Goal: Information Seeking & Learning: Learn about a topic

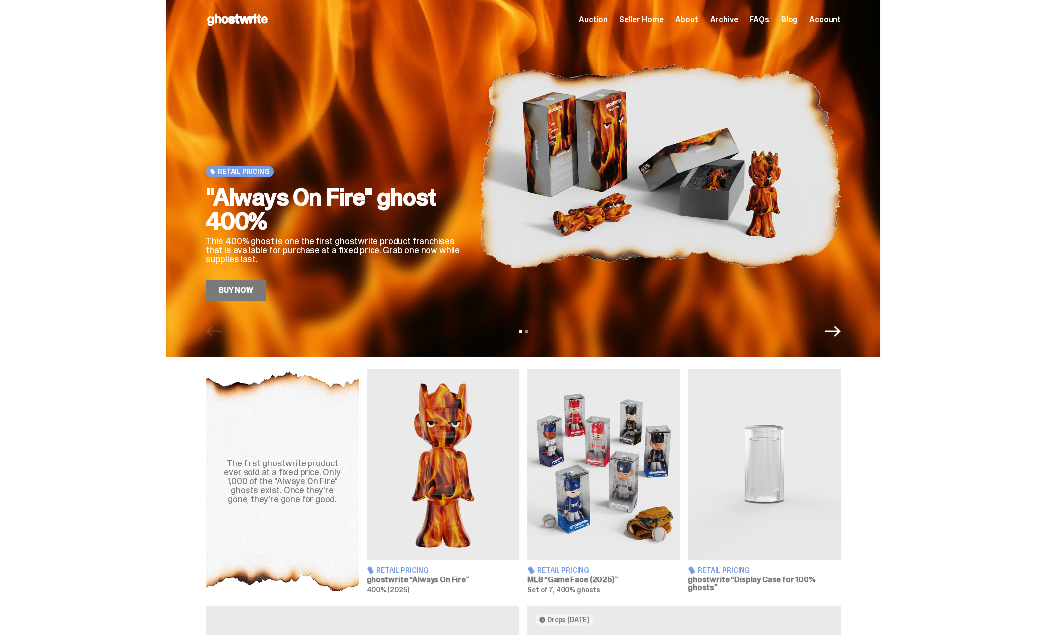
click at [737, 21] on span "Archive" at bounding box center [724, 20] width 28 height 8
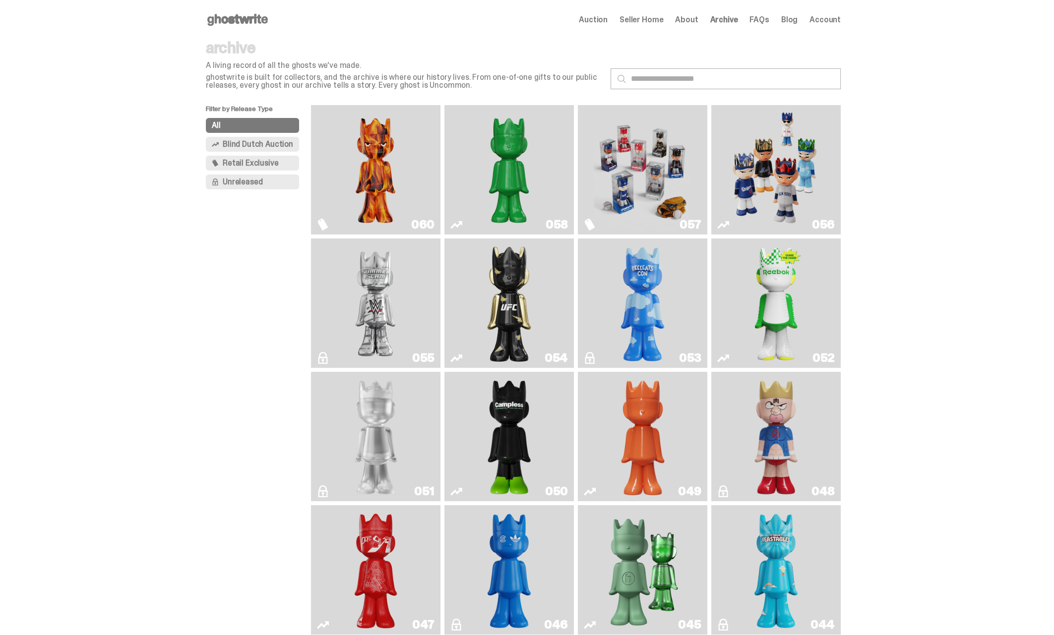
click at [761, 155] on img "Game Face (2025)" at bounding box center [775, 169] width 97 height 121
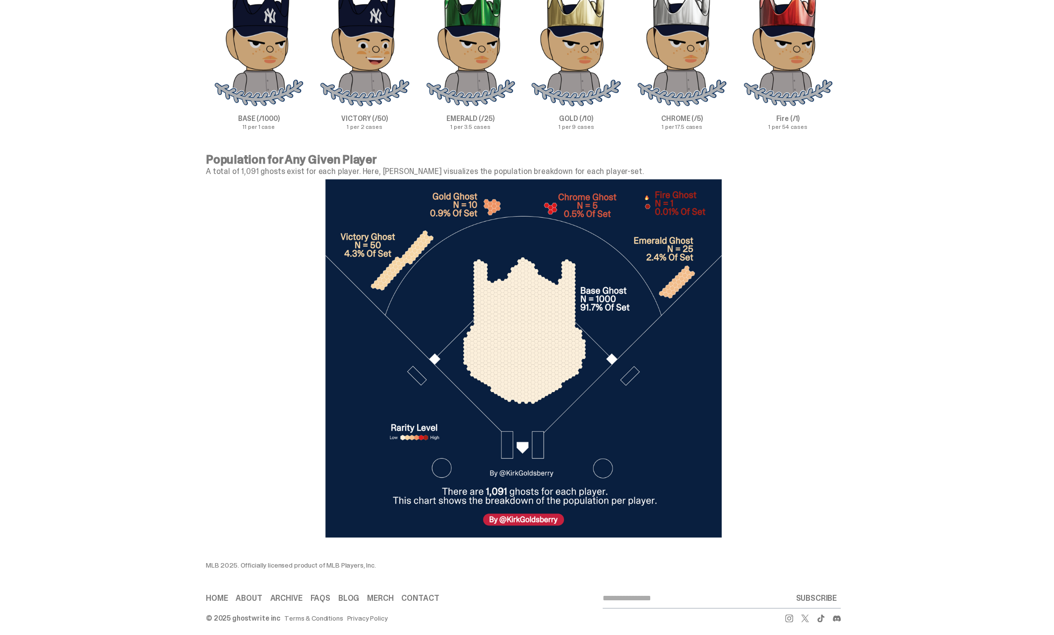
scroll to position [3159, 0]
click at [213, 286] on div at bounding box center [523, 358] width 635 height 366
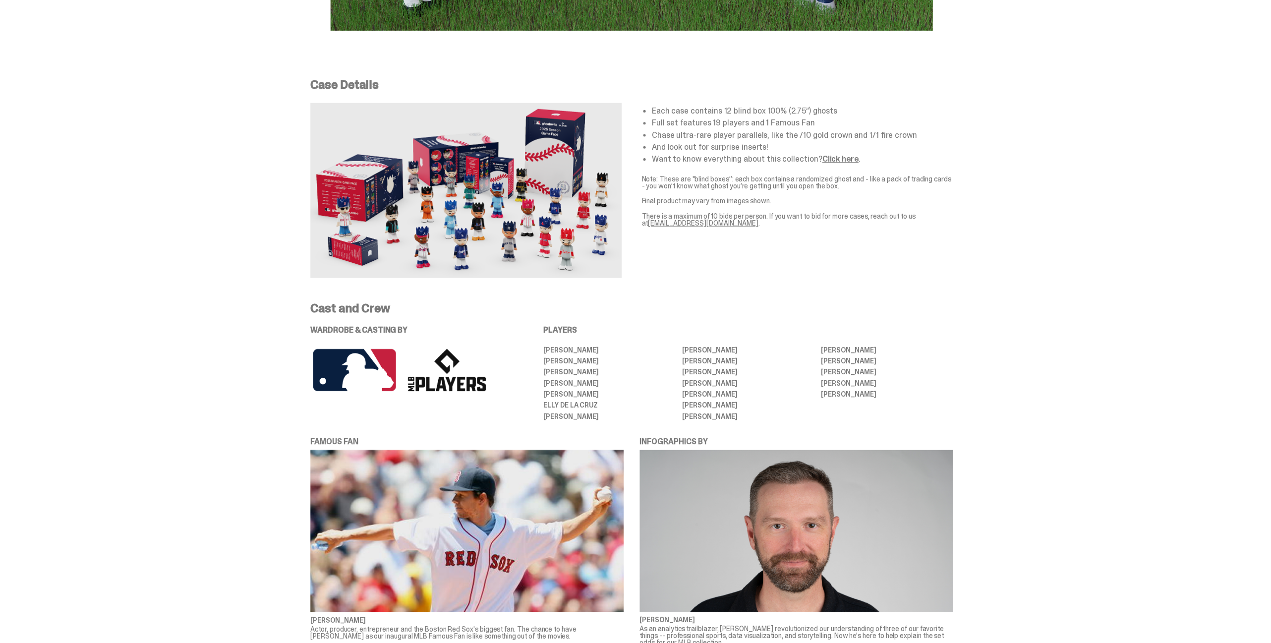
scroll to position [1721, 0]
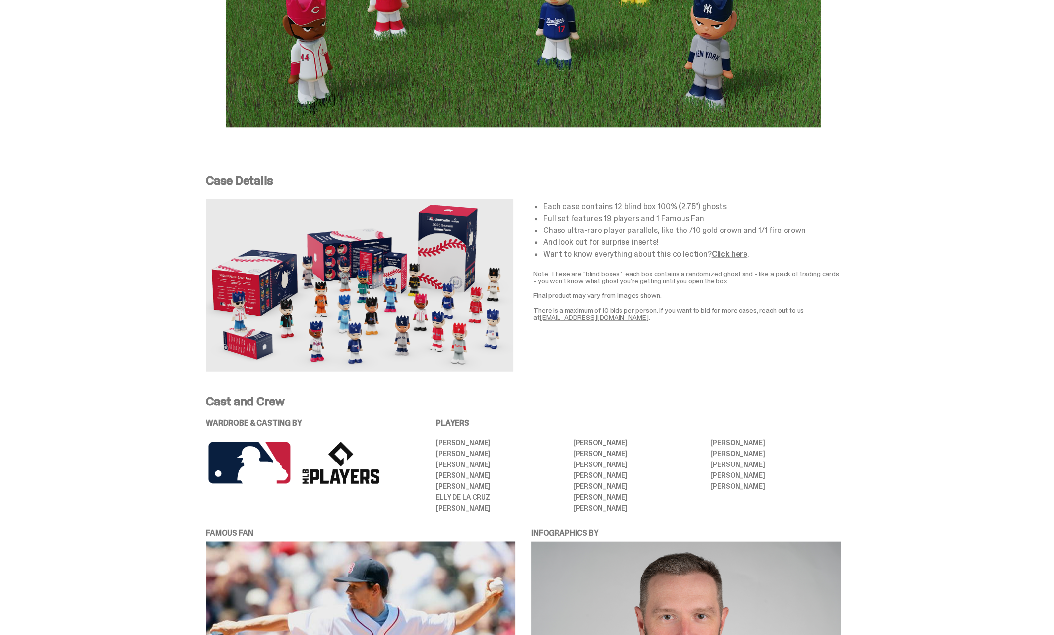
click at [140, 289] on div "Case Details Each case contains 12 blind box 100% (2.75”) ghosts Full set featu…" at bounding box center [523, 273] width 1046 height 244
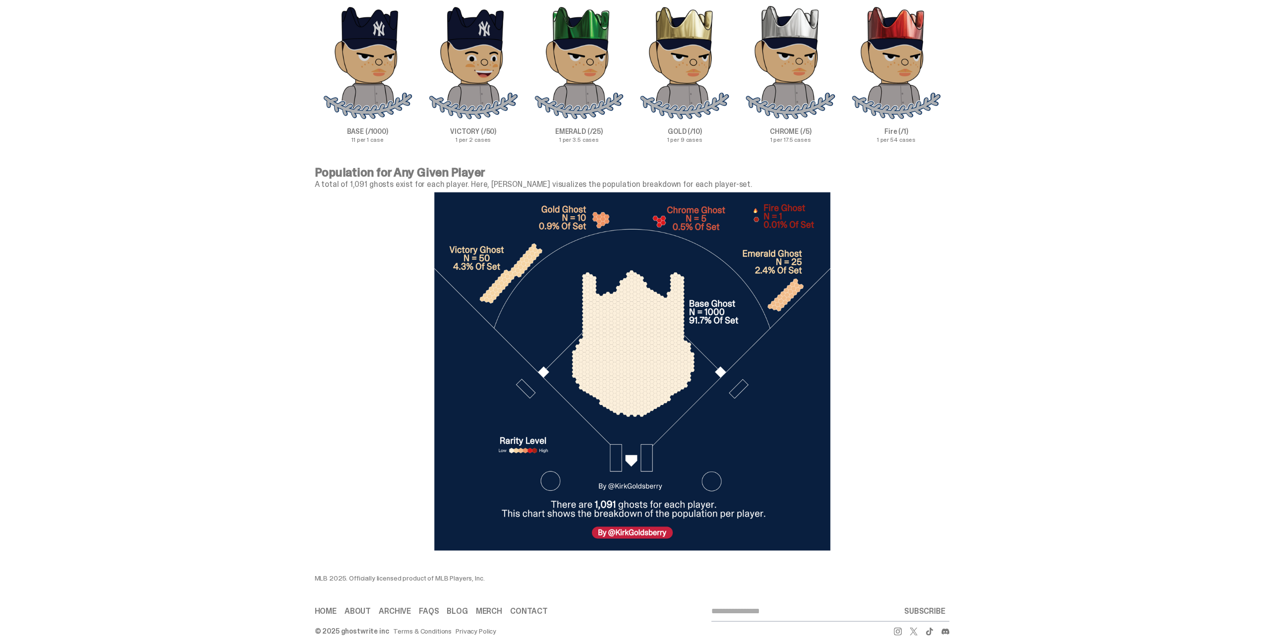
scroll to position [3151, 0]
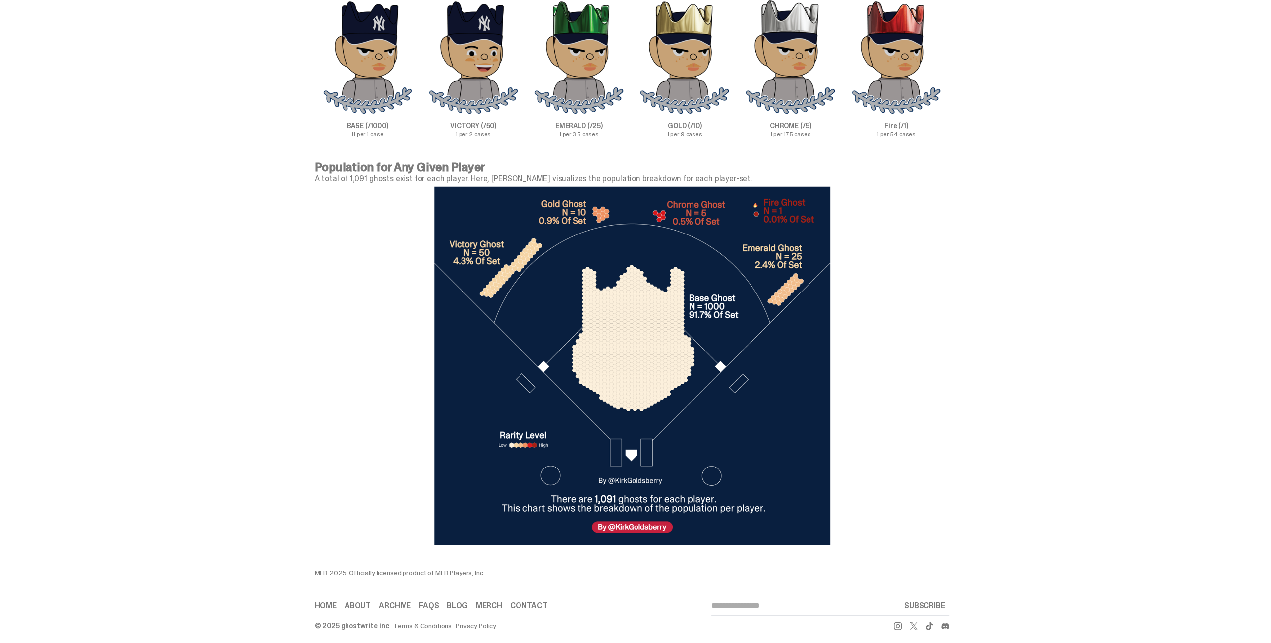
click at [275, 326] on div "Population for Any Given Player A total of 1,091 ghosts exist for each player. …" at bounding box center [632, 355] width 1264 height 388
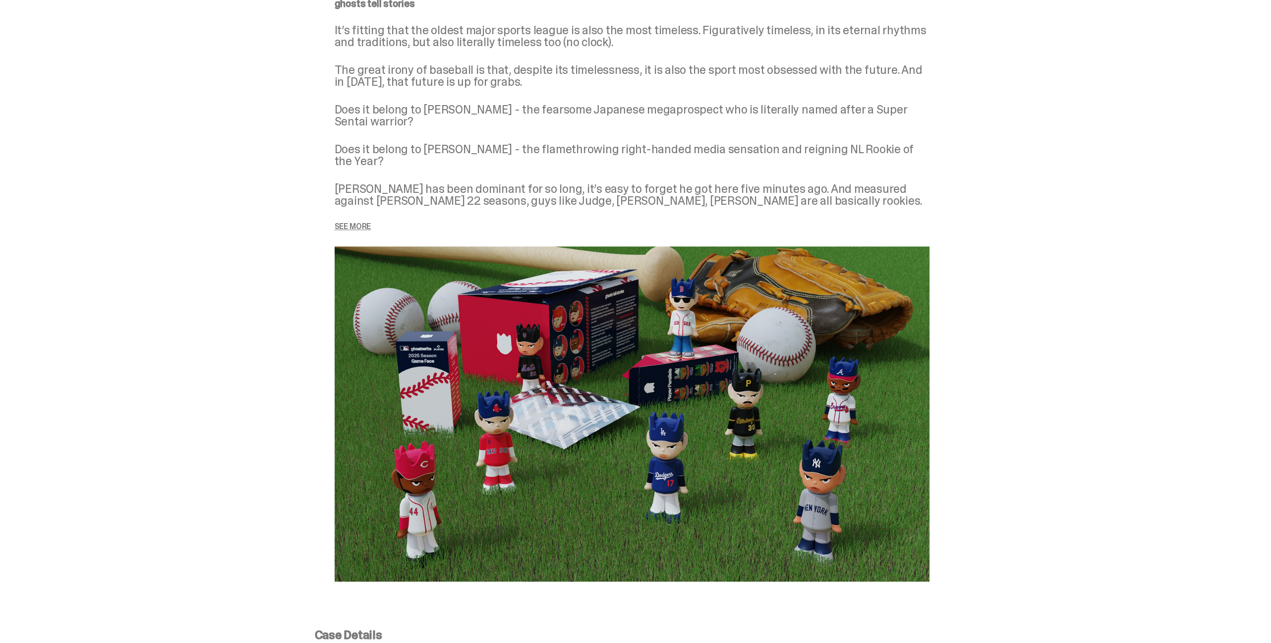
scroll to position [1366, 0]
